Goal: Task Accomplishment & Management: Complete application form

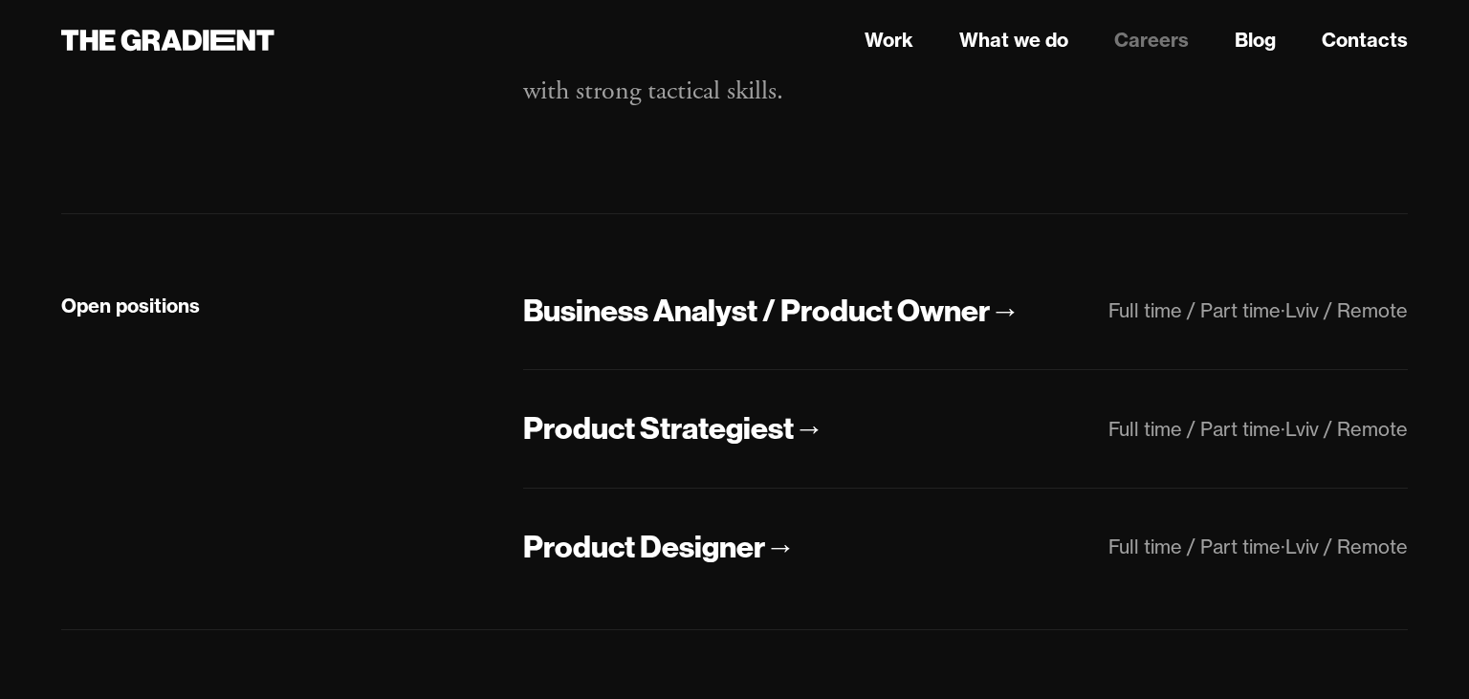
scroll to position [317, 0]
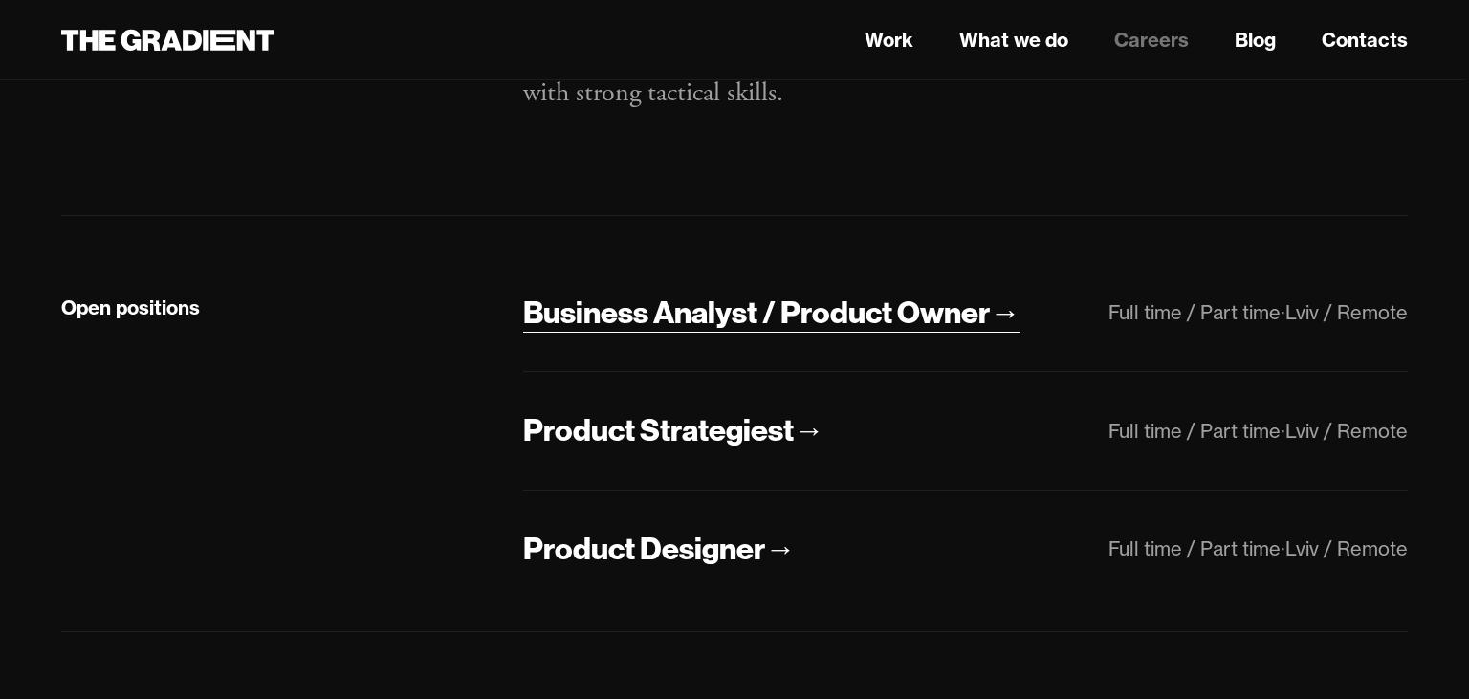
click at [1008, 316] on div "→" at bounding box center [1005, 313] width 31 height 40
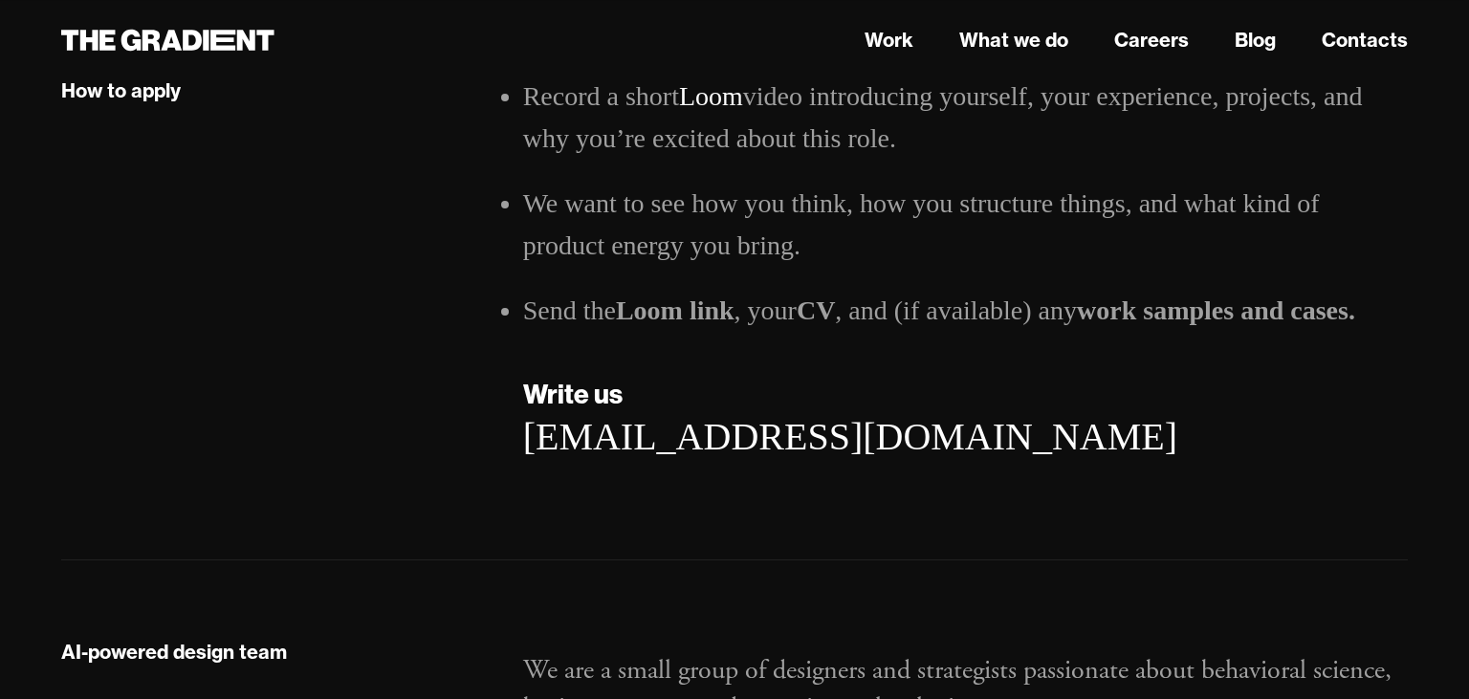
scroll to position [3155, 0]
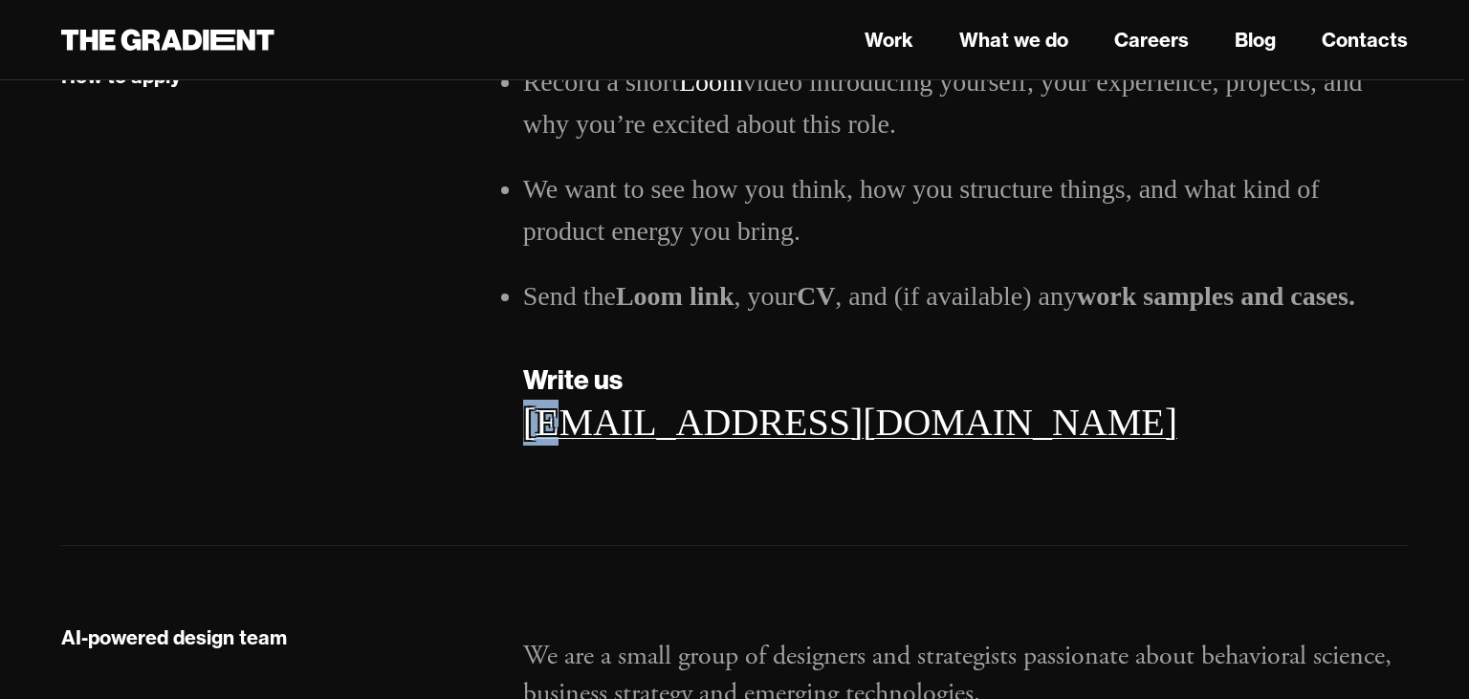
drag, startPoint x: 512, startPoint y: 428, endPoint x: 580, endPoint y: 430, distance: 67.9
click at [580, 430] on div "Record a short Loom video introducing yourself, your experience, projects, and …" at bounding box center [965, 272] width 923 height 423
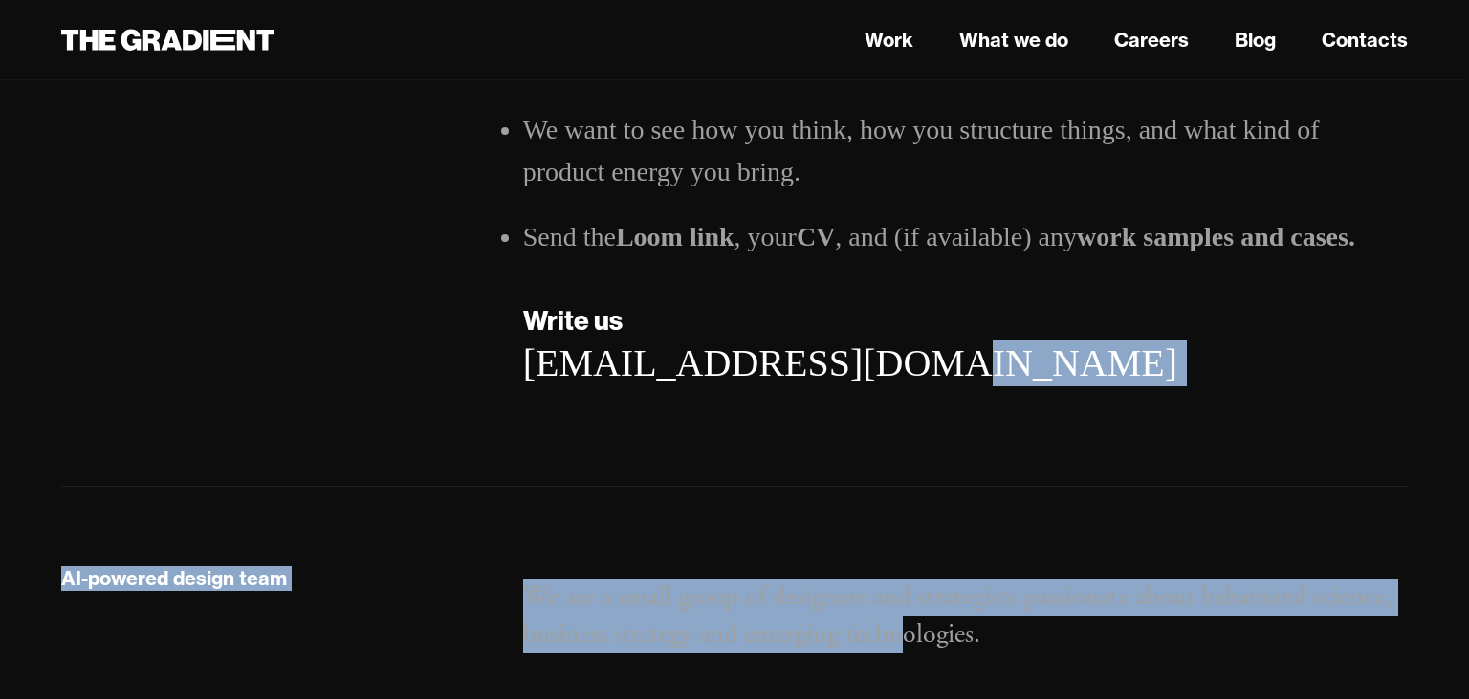
drag, startPoint x: 902, startPoint y: 431, endPoint x: 907, endPoint y: 745, distance: 313.7
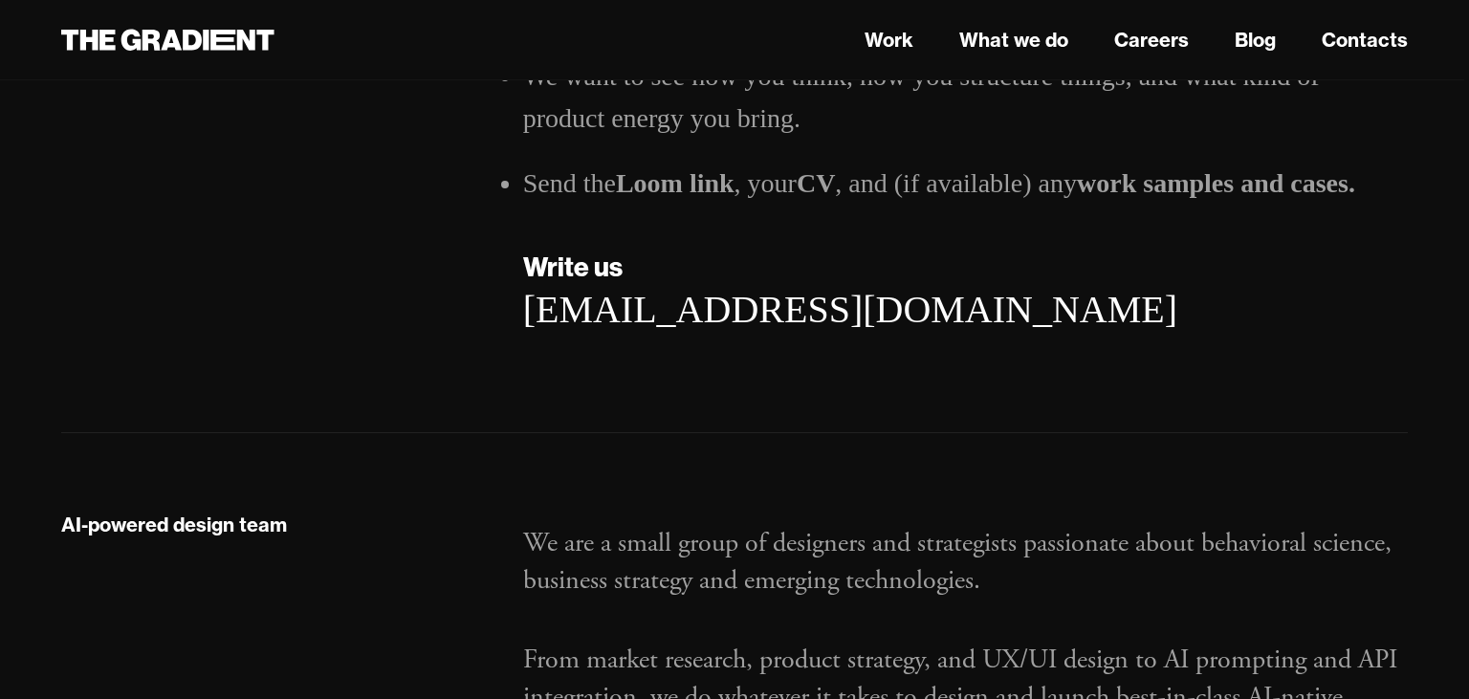
click at [920, 295] on div "[EMAIL_ADDRESS][DOMAIN_NAME]" at bounding box center [965, 310] width 885 height 46
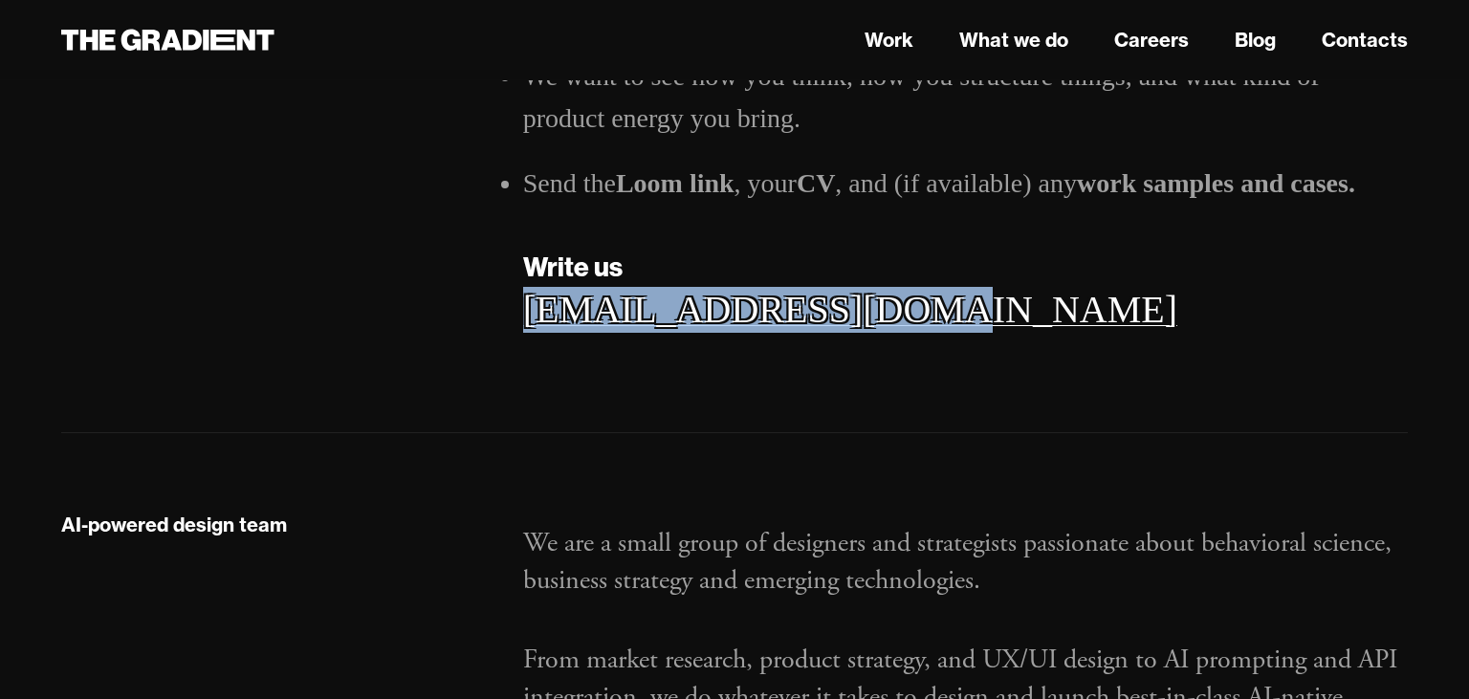
drag, startPoint x: 897, startPoint y: 320, endPoint x: 528, endPoint y: 324, distance: 369.1
click at [528, 324] on div "[EMAIL_ADDRESS][DOMAIN_NAME]" at bounding box center [965, 310] width 885 height 46
copy link "[EMAIL_ADDRESS][DOMAIN_NAME]"
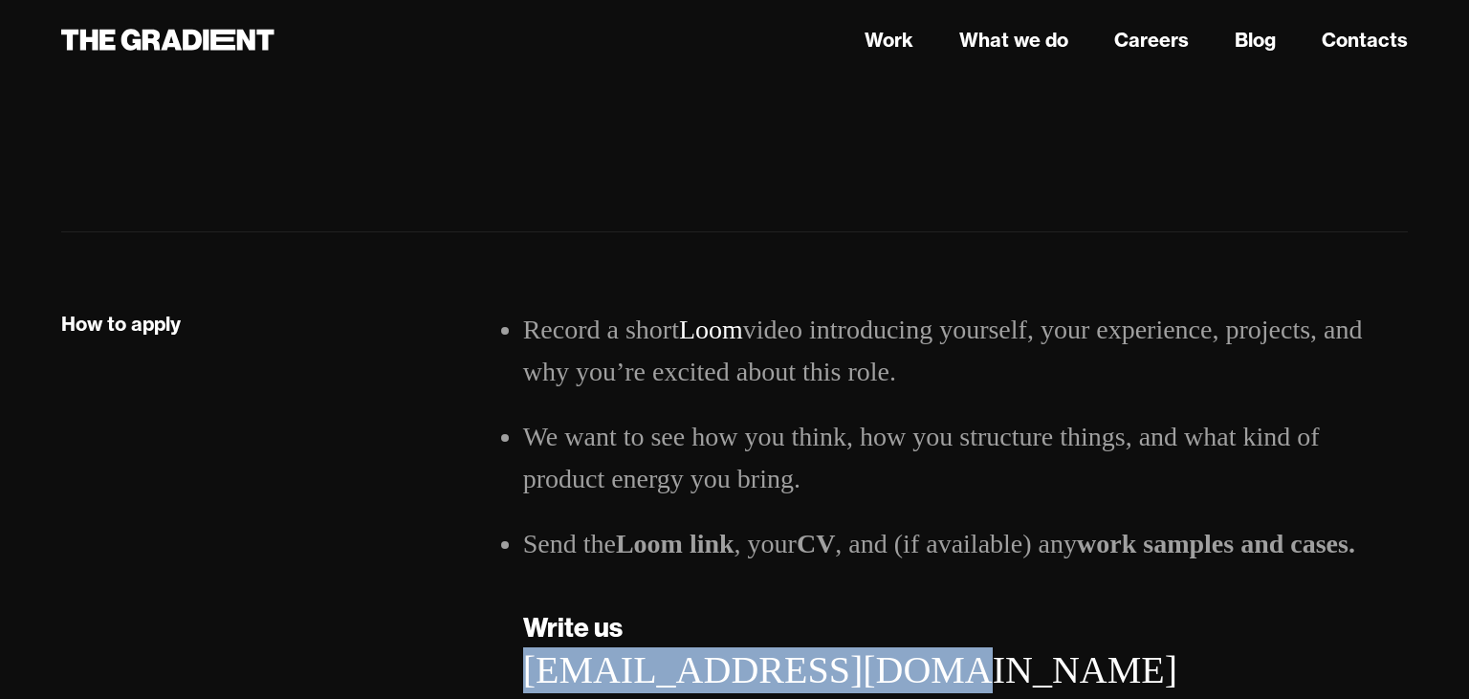
scroll to position [2898, 0]
